Goal: Information Seeking & Learning: Learn about a topic

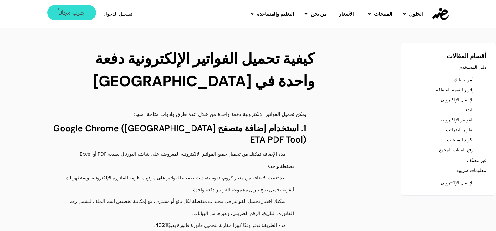
click at [70, 11] on span "جــرب مجانـاً" at bounding box center [71, 13] width 27 height 6
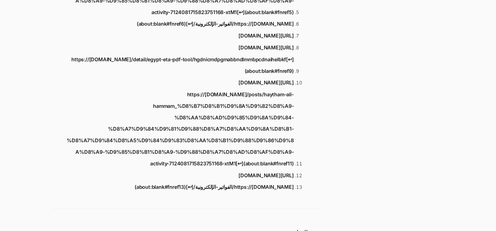
scroll to position [518, 0]
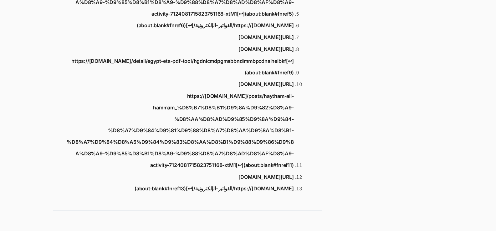
click at [233, 183] on link "https://[DOMAIN_NAME]/الفواتير-الإلكترونية/[↩︎](about:blank#fnref13)" at bounding box center [214, 189] width 159 height 12
click at [238, 79] on link "[URL][DOMAIN_NAME]" at bounding box center [265, 85] width 55 height 12
